Goal: Information Seeking & Learning: Understand process/instructions

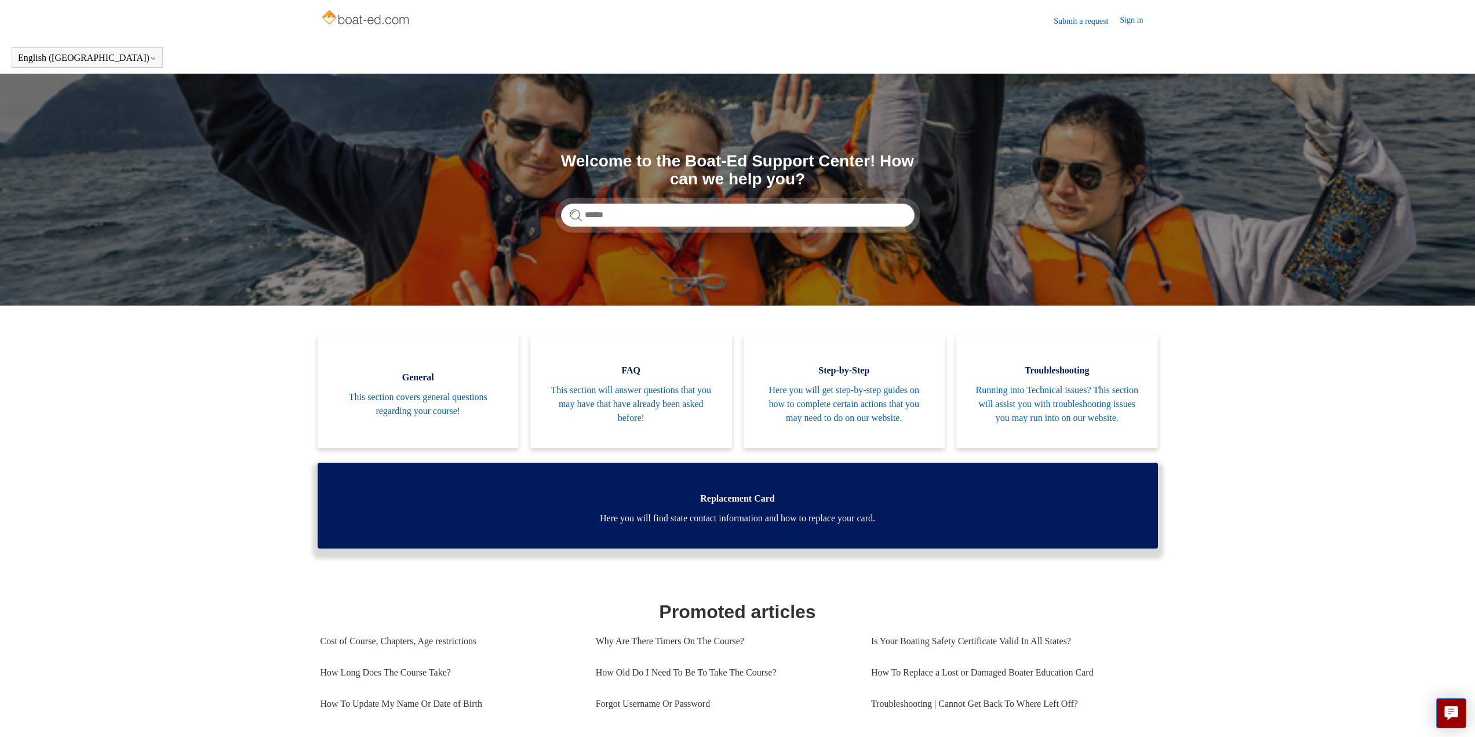
click at [710, 525] on span "Here you will find state contact information and how to replace your card." at bounding box center [738, 518] width 806 height 14
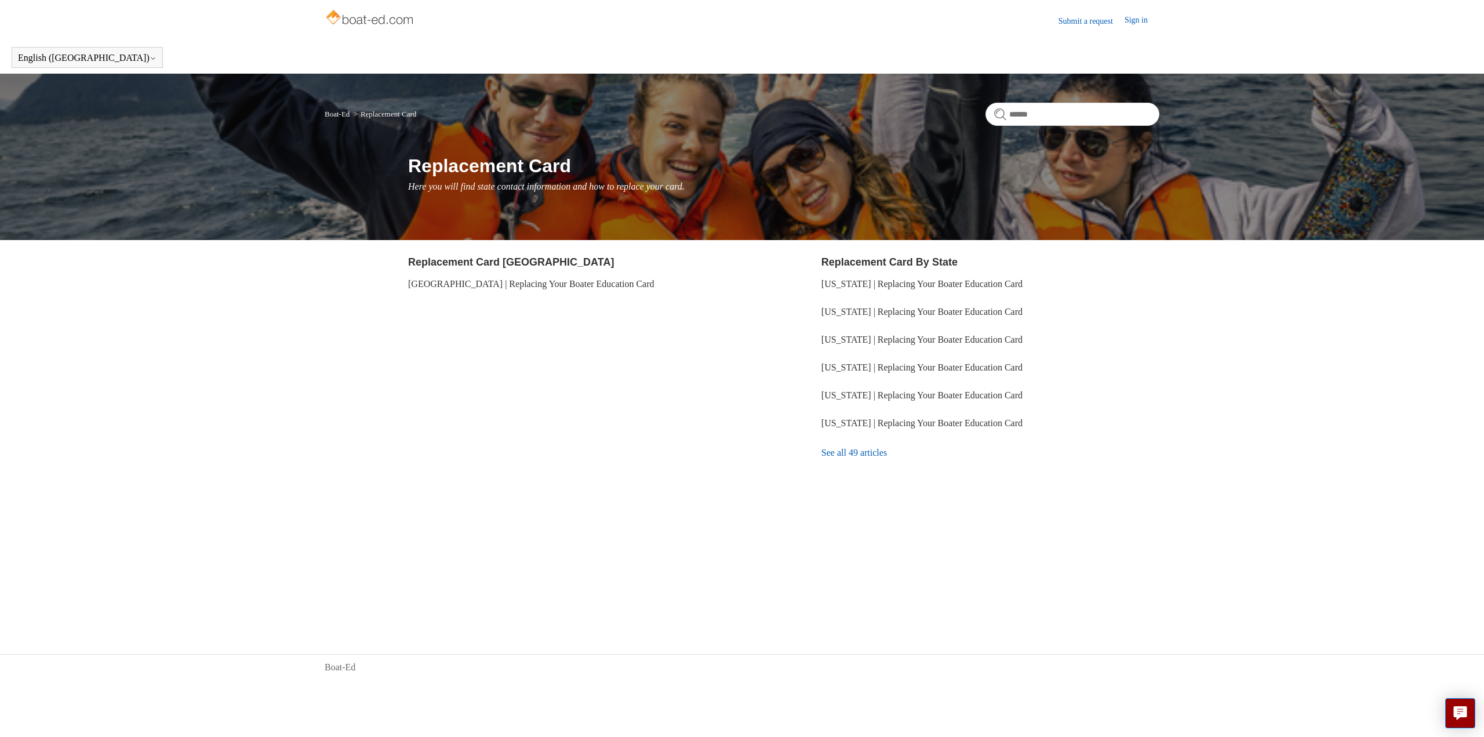
click at [834, 452] on link "See all 49 articles" at bounding box center [990, 452] width 338 height 31
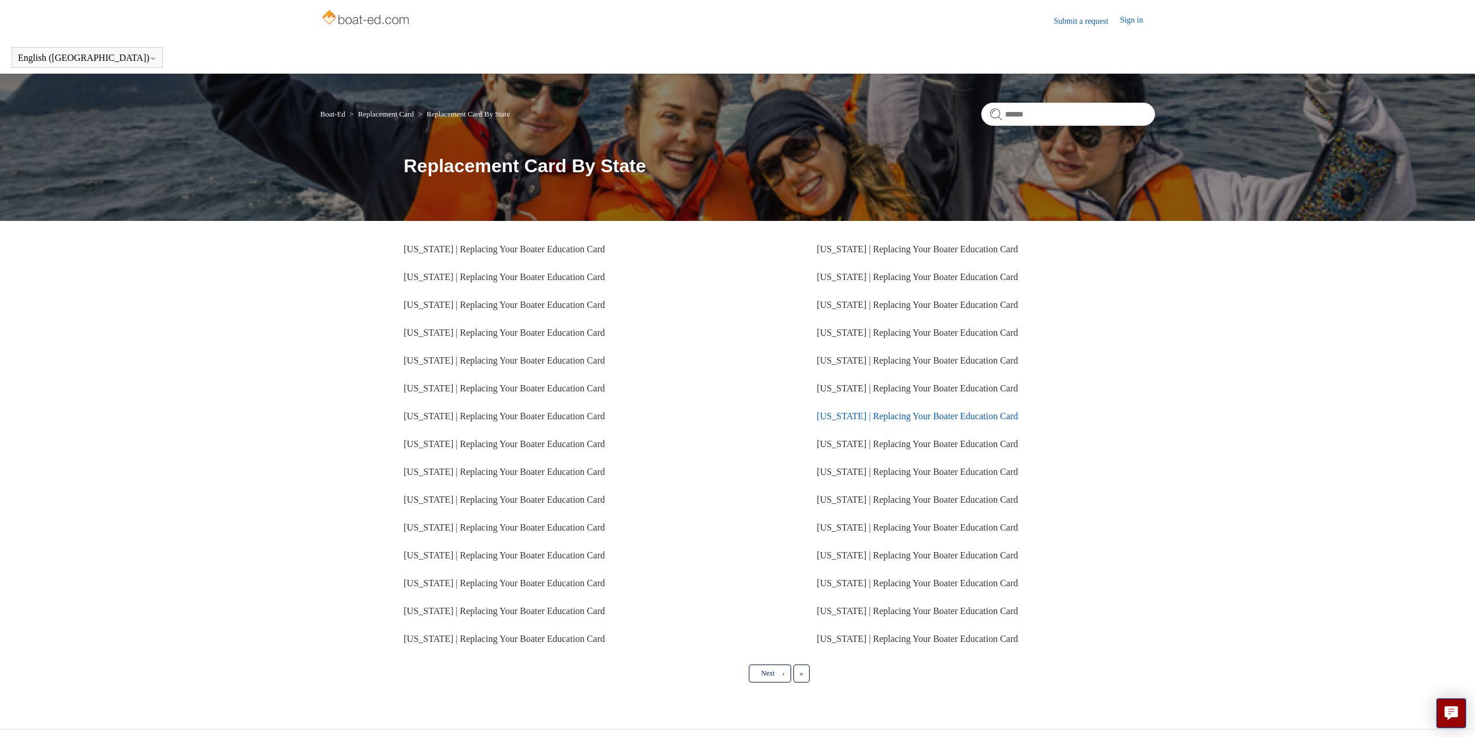
click at [845, 416] on link "Oregon | Replacing Your Boater Education Card" at bounding box center [917, 416] width 201 height 10
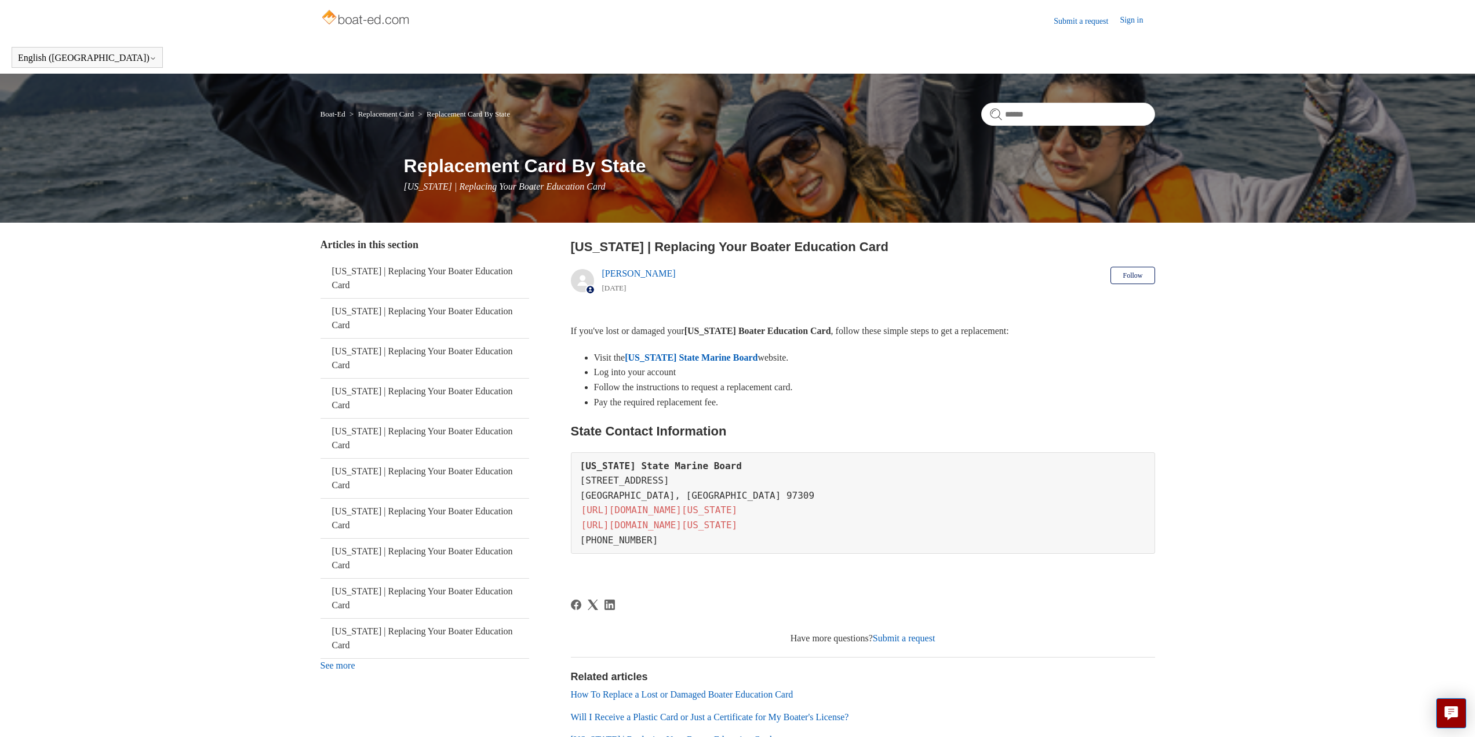
click at [712, 357] on link "Oregon State Marine Board" at bounding box center [691, 357] width 133 height 10
